Goal: Check status: Check status

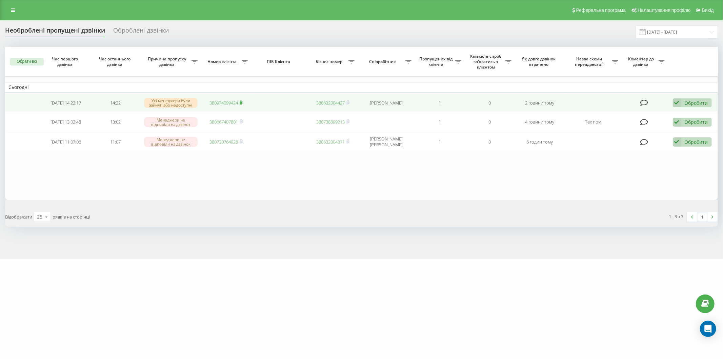
click at [241, 101] on rect at bounding box center [241, 102] width 2 height 3
click at [684, 101] on div "Обробити Не вдалося зв'язатися Зв'язався з клієнтом за допомогою іншого каналу …" at bounding box center [692, 102] width 39 height 9
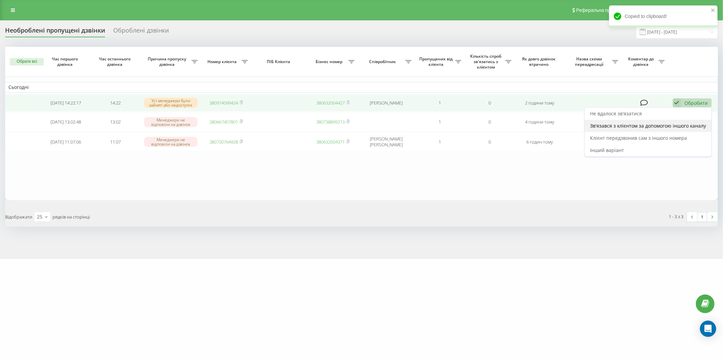
click at [639, 125] on span "Зв'язався з клієнтом за допомогою іншого каналу" at bounding box center [648, 125] width 116 height 6
